Goal: Information Seeking & Learning: Understand process/instructions

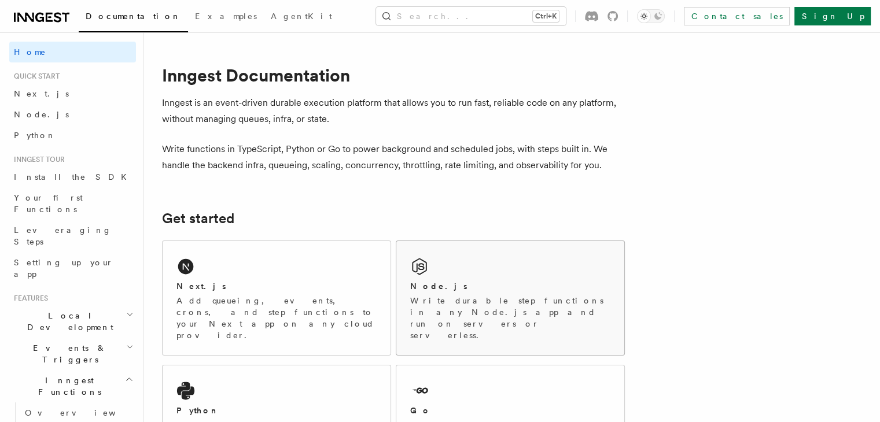
click at [508, 271] on div "Node.js Write durable step functions in any Node.js app and run on servers or s…" at bounding box center [510, 298] width 228 height 114
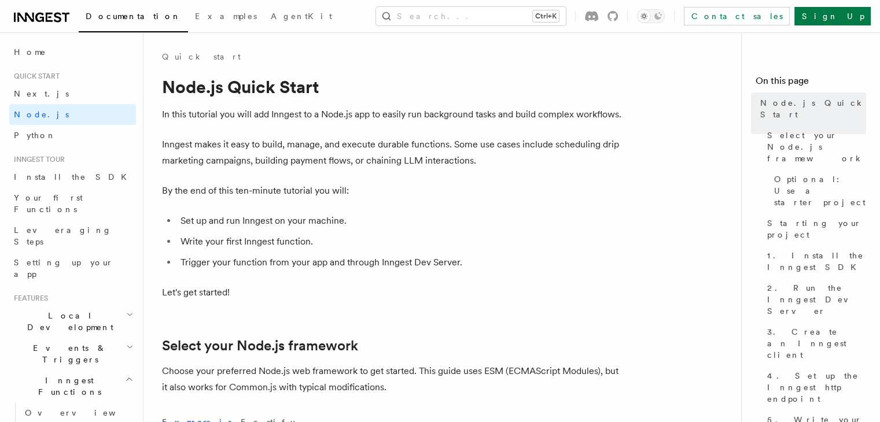
click at [370, 241] on li "Write your first Inngest function." at bounding box center [401, 242] width 448 height 16
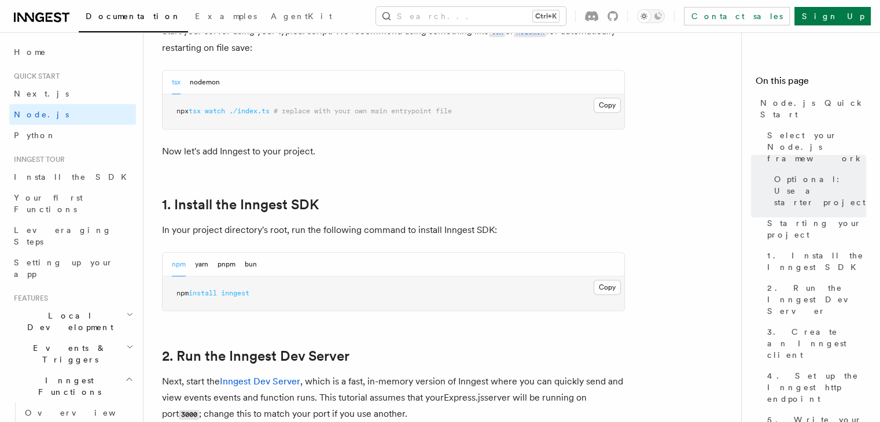
scroll to position [579, 0]
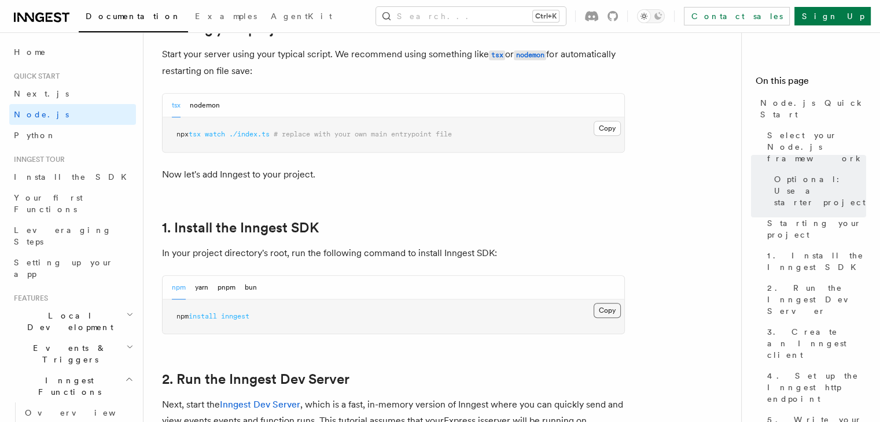
click at [602, 315] on button "Copy Copied" at bounding box center [607, 310] width 27 height 15
click at [608, 306] on button "Copy Copied" at bounding box center [607, 310] width 27 height 15
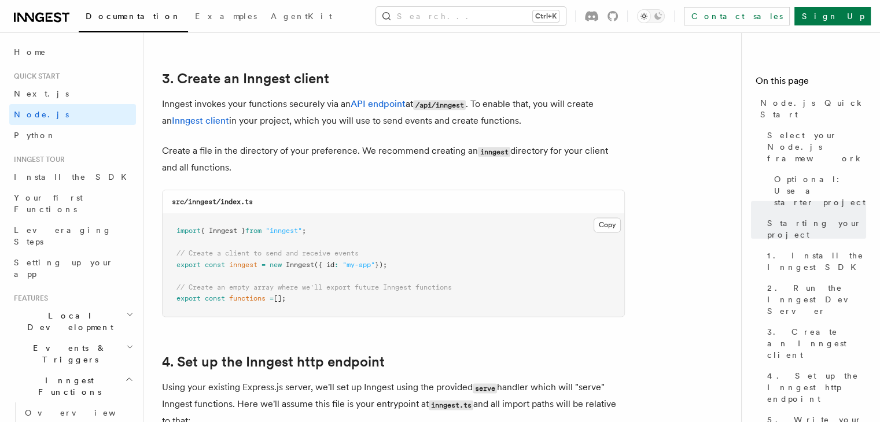
scroll to position [1585, 0]
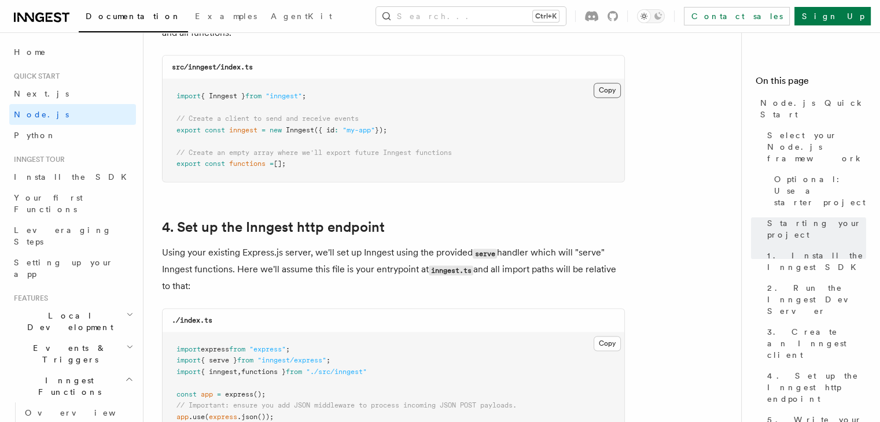
click at [616, 86] on button "Copy Copied" at bounding box center [607, 90] width 27 height 15
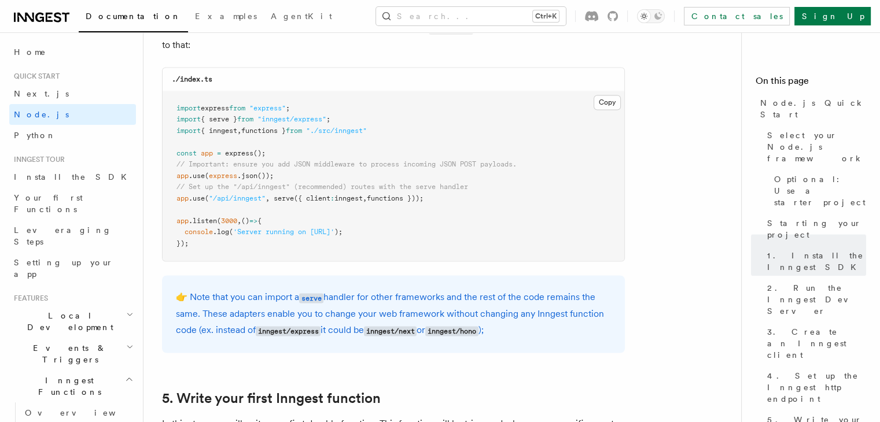
scroll to position [1854, 0]
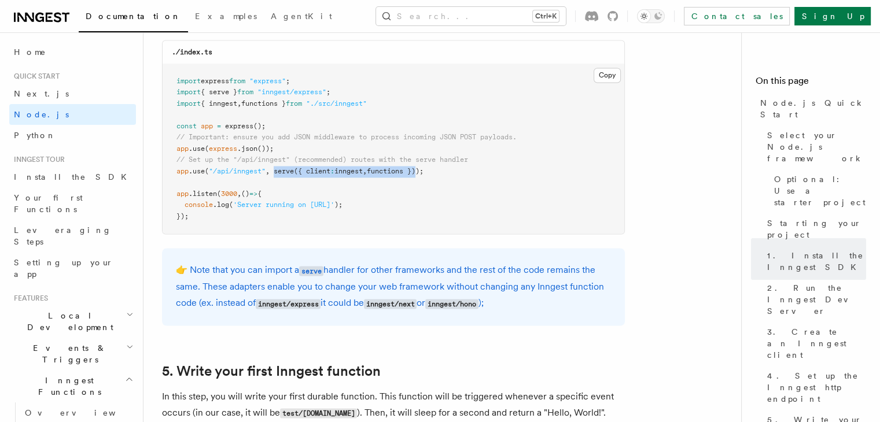
drag, startPoint x: 278, startPoint y: 174, endPoint x: 426, endPoint y: 172, distance: 148.7
click at [423, 172] on span "app .use ( "/api/inngest" , serve ({ client : inngest , functions }));" at bounding box center [299, 171] width 247 height 8
copy span "serve ({ client : inngest , functions }"
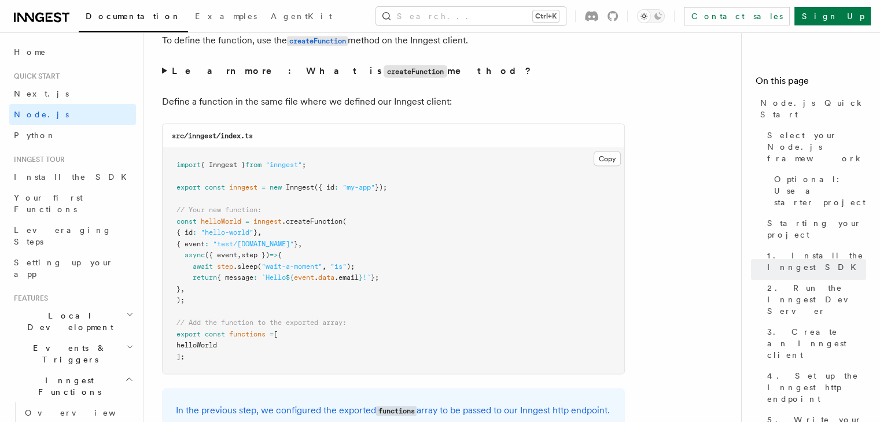
scroll to position [2266, 0]
